Goal: Task Accomplishment & Management: Use online tool/utility

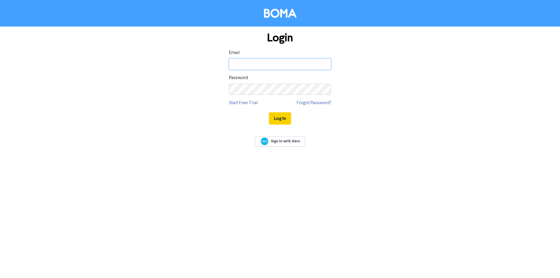
type input "[EMAIL_ADDRESS][DOMAIN_NAME]"
click at [282, 118] on button "Log In" at bounding box center [280, 118] width 22 height 12
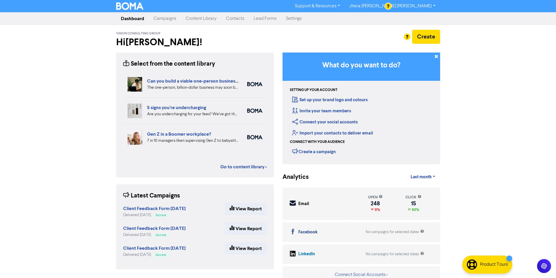
click at [237, 20] on link "Contacts" at bounding box center [235, 19] width 28 height 12
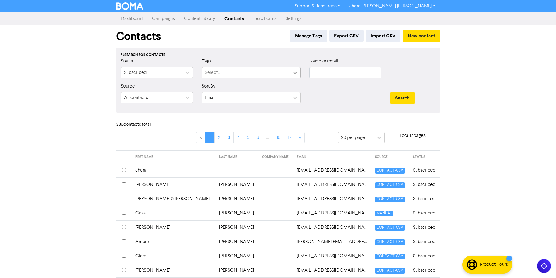
click at [295, 74] on icon at bounding box center [295, 73] width 6 height 6
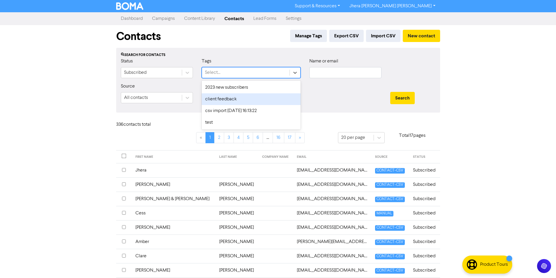
click at [277, 98] on div "client feedback" at bounding box center [251, 99] width 99 height 12
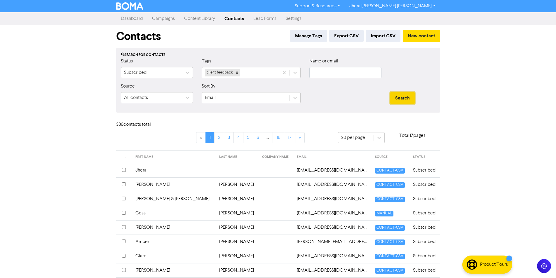
click at [398, 96] on button "Search" at bounding box center [402, 98] width 24 height 12
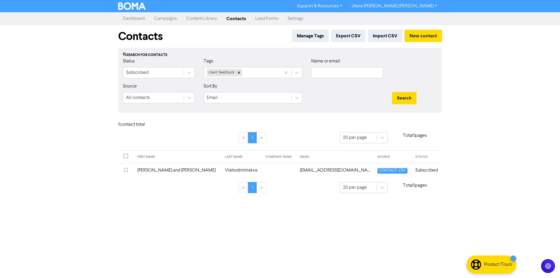
click at [157, 168] on td "[PERSON_NAME] and [PERSON_NAME]" at bounding box center [177, 170] width 87 height 14
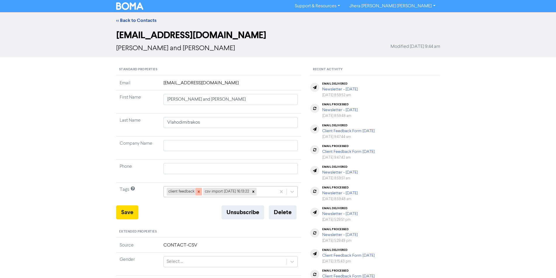
click at [199, 191] on icon at bounding box center [198, 192] width 2 height 2
click at [133, 213] on button "Save" at bounding box center [127, 212] width 22 height 14
click at [146, 20] on link "<< Back to Contacts" at bounding box center [136, 20] width 40 height 6
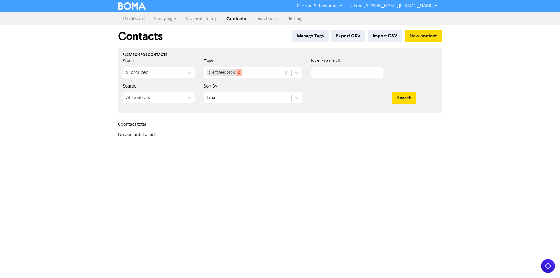
click at [239, 72] on icon at bounding box center [239, 73] width 4 height 4
click at [171, 20] on link "Campaigns" at bounding box center [165, 19] width 32 height 12
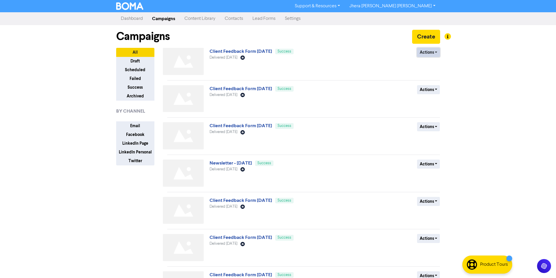
click at [433, 53] on button "Actions" at bounding box center [428, 52] width 23 height 9
click at [434, 64] on button "Duplicate" at bounding box center [440, 64] width 46 height 9
click at [424, 49] on button "Actions" at bounding box center [428, 52] width 23 height 9
click at [431, 51] on button "Actions" at bounding box center [428, 52] width 23 height 9
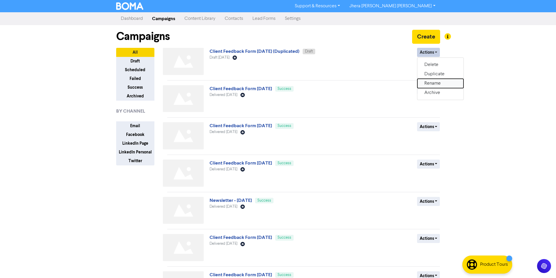
click at [433, 83] on button "Rename" at bounding box center [440, 83] width 46 height 9
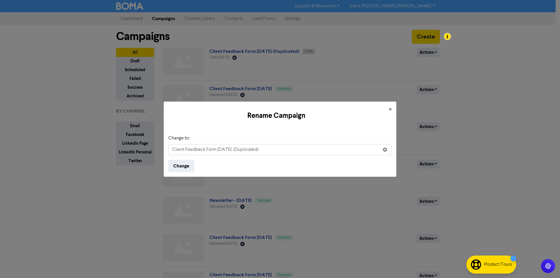
drag, startPoint x: 275, startPoint y: 148, endPoint x: 242, endPoint y: 149, distance: 33.0
click at [242, 149] on input "Client Feedback Form [DATE] (Duplicated)" at bounding box center [279, 149] width 223 height 11
click at [221, 148] on input "Client Feedback Form [DATE]" at bounding box center [279, 149] width 223 height 11
type input "Client Feedback Form [DATE]"
click at [183, 169] on button "Change" at bounding box center [181, 166] width 26 height 12
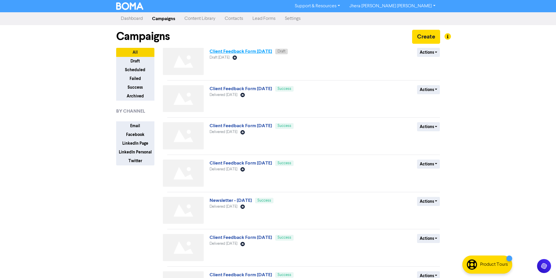
click at [265, 52] on link "Client Feedback Form [DATE]" at bounding box center [240, 51] width 62 height 6
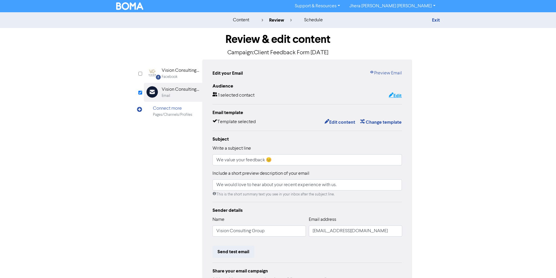
click at [398, 97] on button "Edit" at bounding box center [394, 96] width 13 height 8
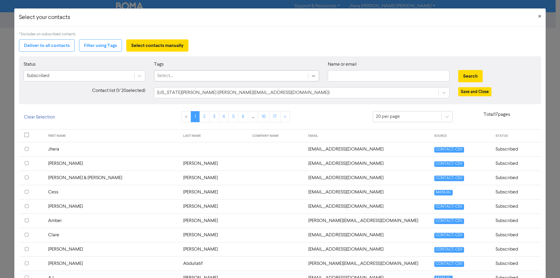
click at [312, 75] on icon at bounding box center [314, 76] width 6 height 6
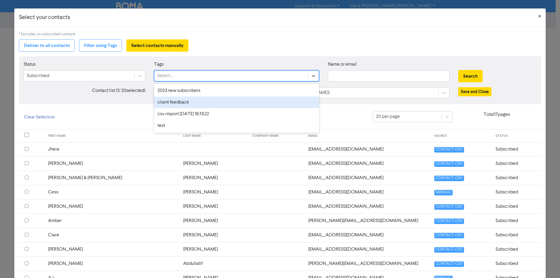
click at [296, 99] on div "client feedback" at bounding box center [236, 103] width 165 height 12
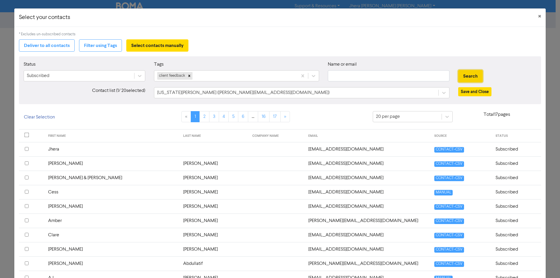
click at [465, 74] on button "Search" at bounding box center [470, 76] width 24 height 12
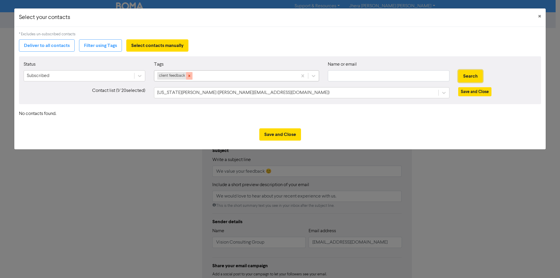
click at [190, 78] on div at bounding box center [189, 76] width 6 height 8
click at [258, 94] on div "[US_STATE][PERSON_NAME] ([PERSON_NAME][EMAIL_ADDRESS][DOMAIN_NAME])" at bounding box center [296, 92] width 284 height 10
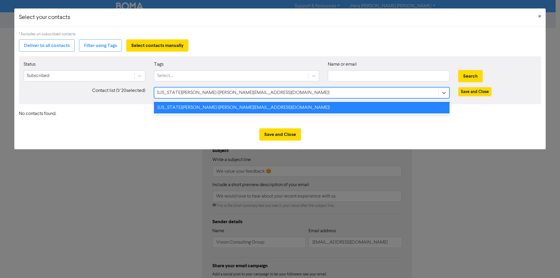
click at [258, 93] on div "[US_STATE][PERSON_NAME] ([PERSON_NAME][EMAIL_ADDRESS][DOMAIN_NAME])" at bounding box center [296, 92] width 284 height 10
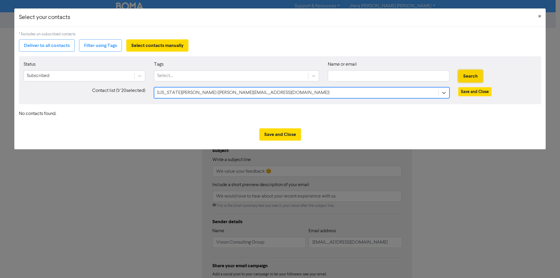
click at [467, 80] on button "Search" at bounding box center [470, 76] width 24 height 12
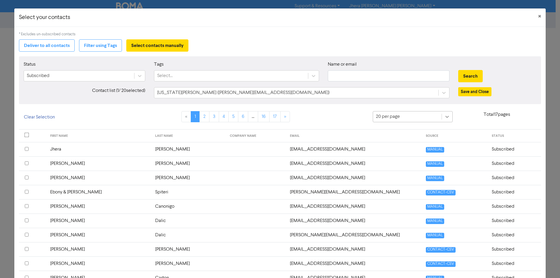
click at [447, 115] on div at bounding box center [447, 116] width 10 height 10
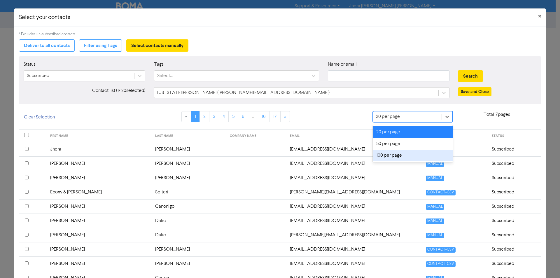
click at [405, 154] on div "100 per page" at bounding box center [413, 156] width 80 height 12
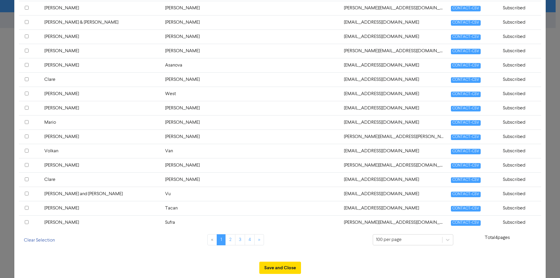
scroll to position [1355, 0]
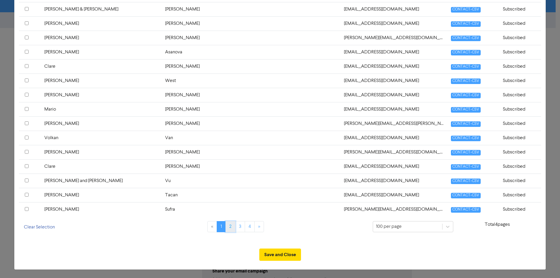
click at [227, 225] on link "2" at bounding box center [230, 226] width 10 height 11
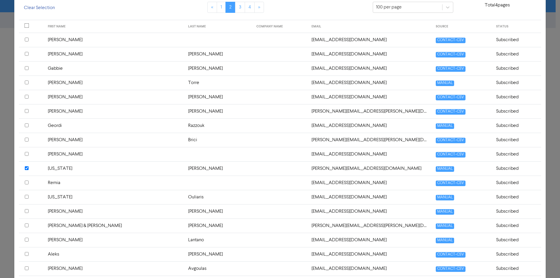
scroll to position [101, 0]
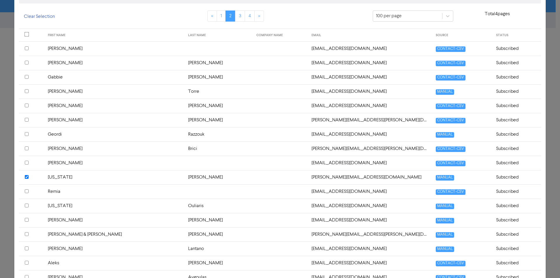
click at [103, 176] on td "[US_STATE]" at bounding box center [114, 177] width 140 height 14
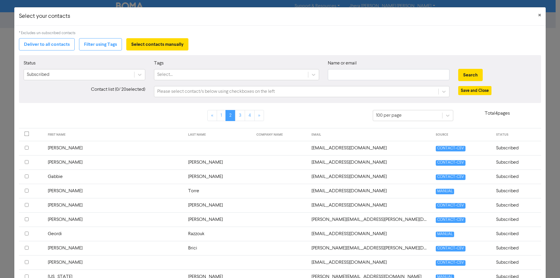
scroll to position [0, 0]
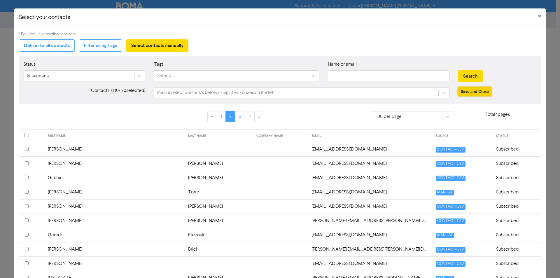
click at [467, 92] on button "Save and Close" at bounding box center [474, 91] width 33 height 9
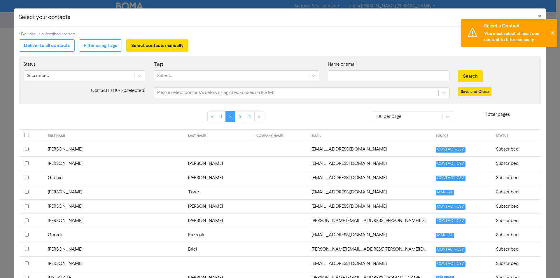
click at [552, 33] on button "✕" at bounding box center [552, 32] width 10 height 27
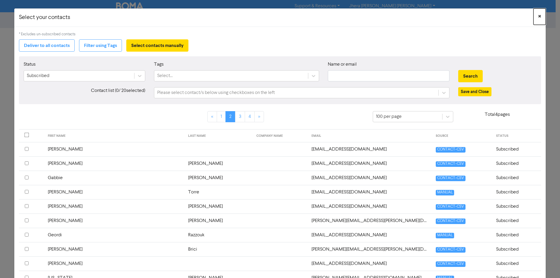
click at [538, 18] on span "×" at bounding box center [539, 16] width 3 height 9
click at [372, 77] on input "text" at bounding box center [389, 75] width 122 height 11
paste input "[EMAIL_ADDRESS][DOMAIN_NAME]"
type input "[EMAIL_ADDRESS][DOMAIN_NAME]"
click at [463, 73] on button "Search" at bounding box center [470, 76] width 24 height 12
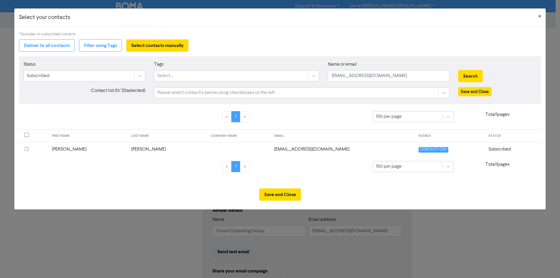
click at [25, 150] on input "checkbox" at bounding box center [27, 149] width 4 height 4
click at [271, 149] on td "[EMAIL_ADDRESS][DOMAIN_NAME]" at bounding box center [343, 149] width 144 height 14
click at [26, 149] on input "checkbox" at bounding box center [27, 149] width 4 height 4
click at [282, 195] on button "Save and Close" at bounding box center [280, 194] width 42 height 12
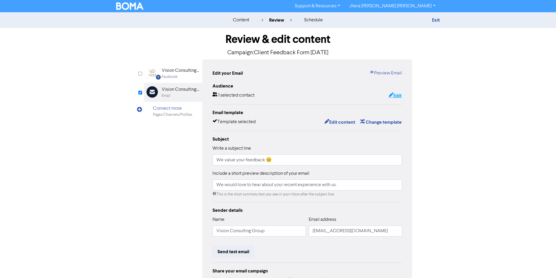
click at [397, 95] on button "Edit" at bounding box center [394, 96] width 13 height 8
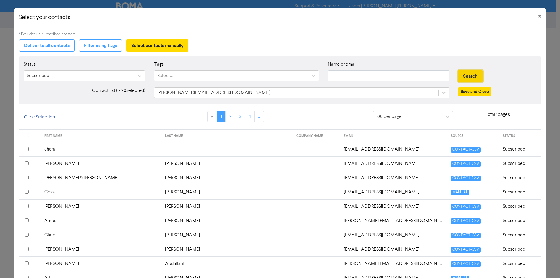
click at [472, 75] on button "Search" at bounding box center [470, 76] width 24 height 12
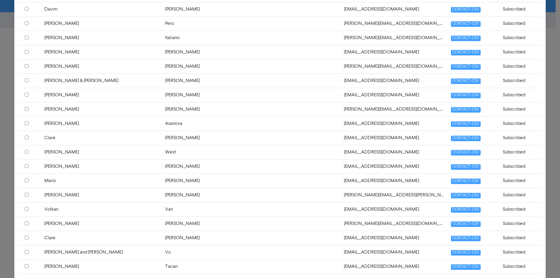
scroll to position [1355, 0]
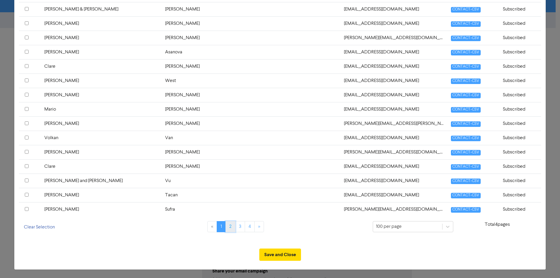
click at [228, 228] on link "2" at bounding box center [230, 226] width 10 height 11
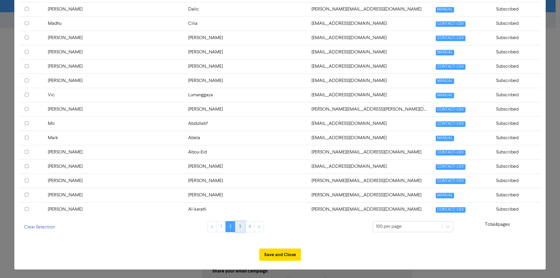
click at [238, 226] on link "3" at bounding box center [240, 226] width 10 height 11
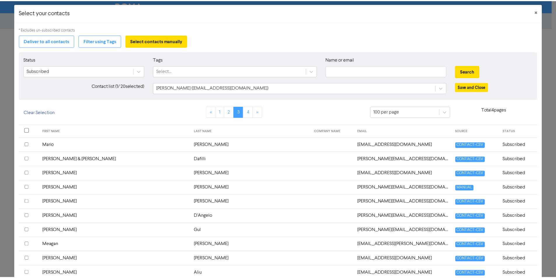
scroll to position [0, 0]
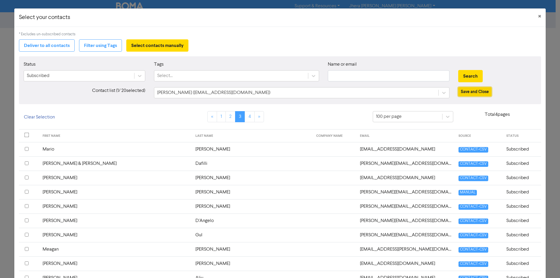
click at [478, 93] on button "Save and Close" at bounding box center [474, 91] width 33 height 9
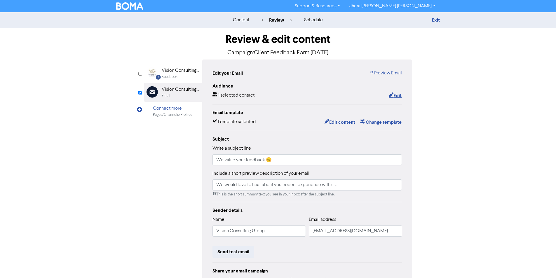
scroll to position [56, 0]
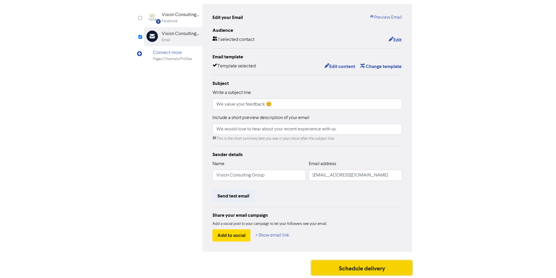
click at [354, 265] on button "Schedule delivery" at bounding box center [361, 267] width 101 height 15
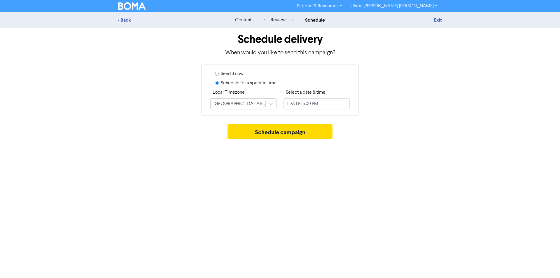
click at [222, 72] on label "Send it now" at bounding box center [232, 73] width 23 height 7
click at [219, 72] on input "Send it now" at bounding box center [217, 74] width 4 height 4
radio input "true"
radio input "false"
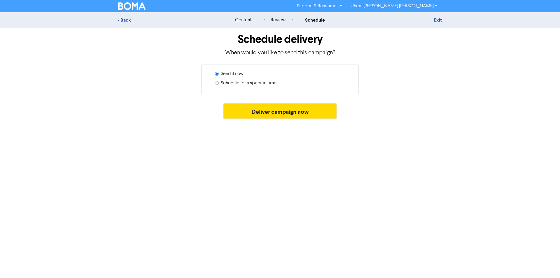
click at [256, 109] on button "Deliver campaign now" at bounding box center [280, 111] width 112 height 15
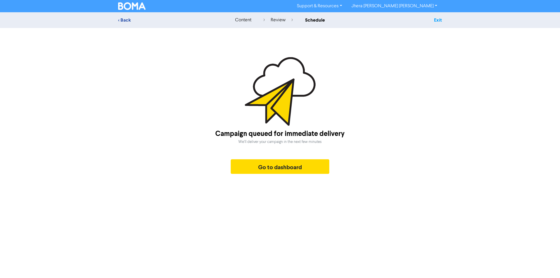
click at [437, 20] on link "Exit" at bounding box center [438, 20] width 8 height 6
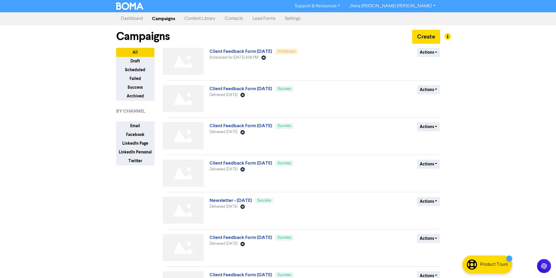
click at [431, 7] on link "Jhera [PERSON_NAME] [PERSON_NAME]" at bounding box center [391, 5] width 95 height 9
click at [391, 18] on button "Log Out" at bounding box center [368, 17] width 46 height 7
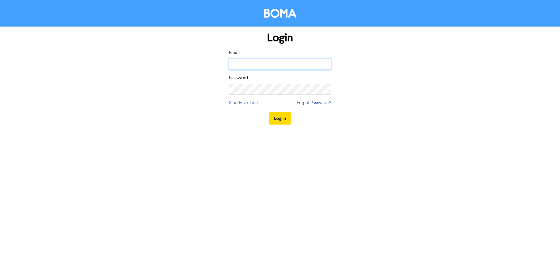
type input "[EMAIL_ADDRESS][DOMAIN_NAME]"
